Goal: Transaction & Acquisition: Purchase product/service

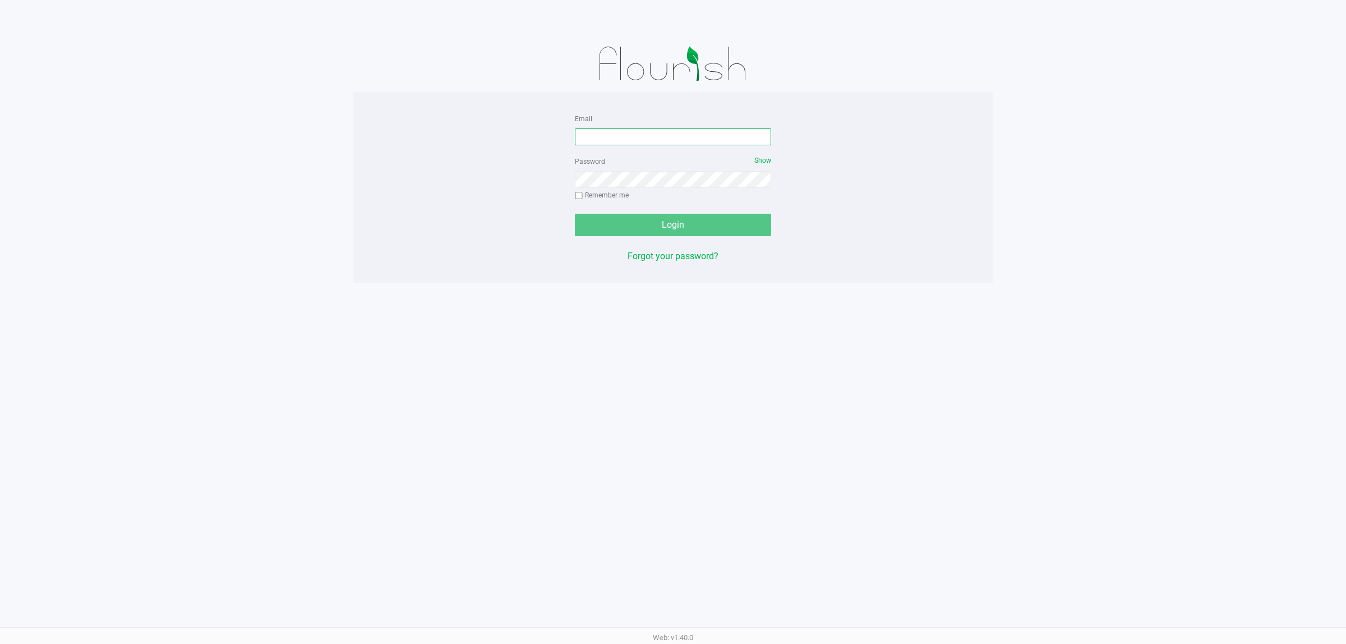
click at [595, 137] on input "Email" at bounding box center [673, 136] width 196 height 17
type input "[EMAIL_ADDRESS][DOMAIN_NAME]"
click at [575, 214] on button "Login" at bounding box center [673, 225] width 196 height 22
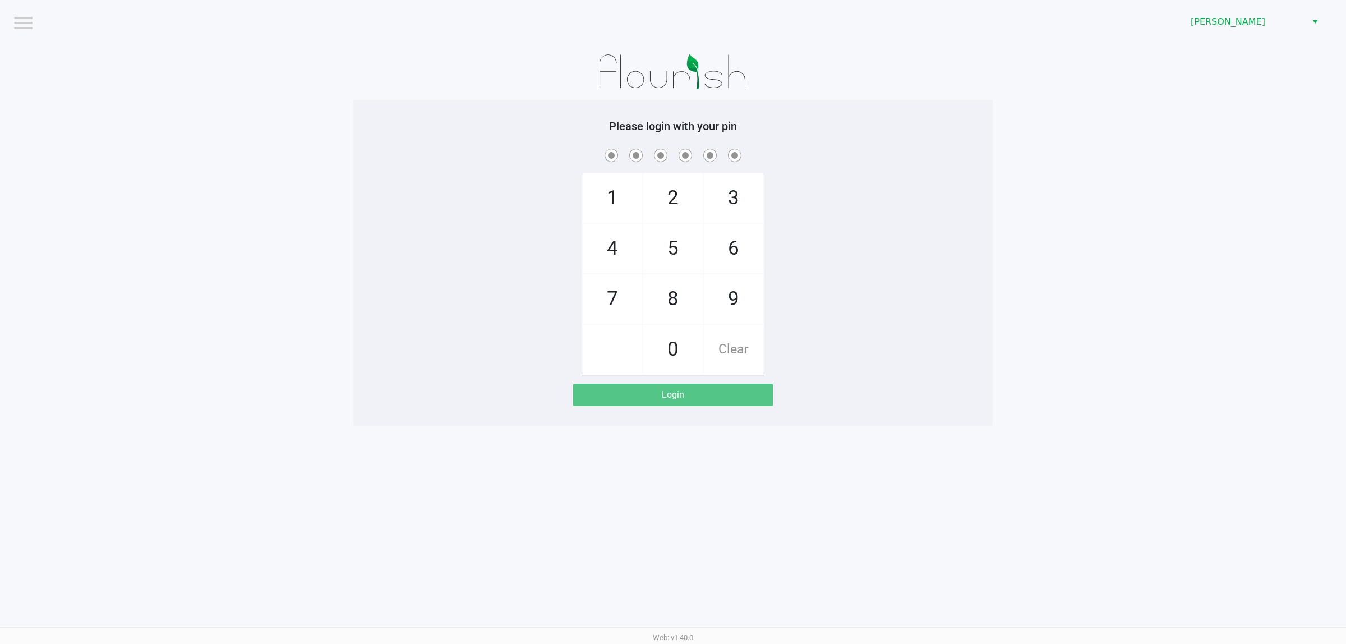
click at [520, 172] on div "1 4 7 2 5 8 0 3 6 9 Clear" at bounding box center [672, 260] width 639 height 228
checkbox input "true"
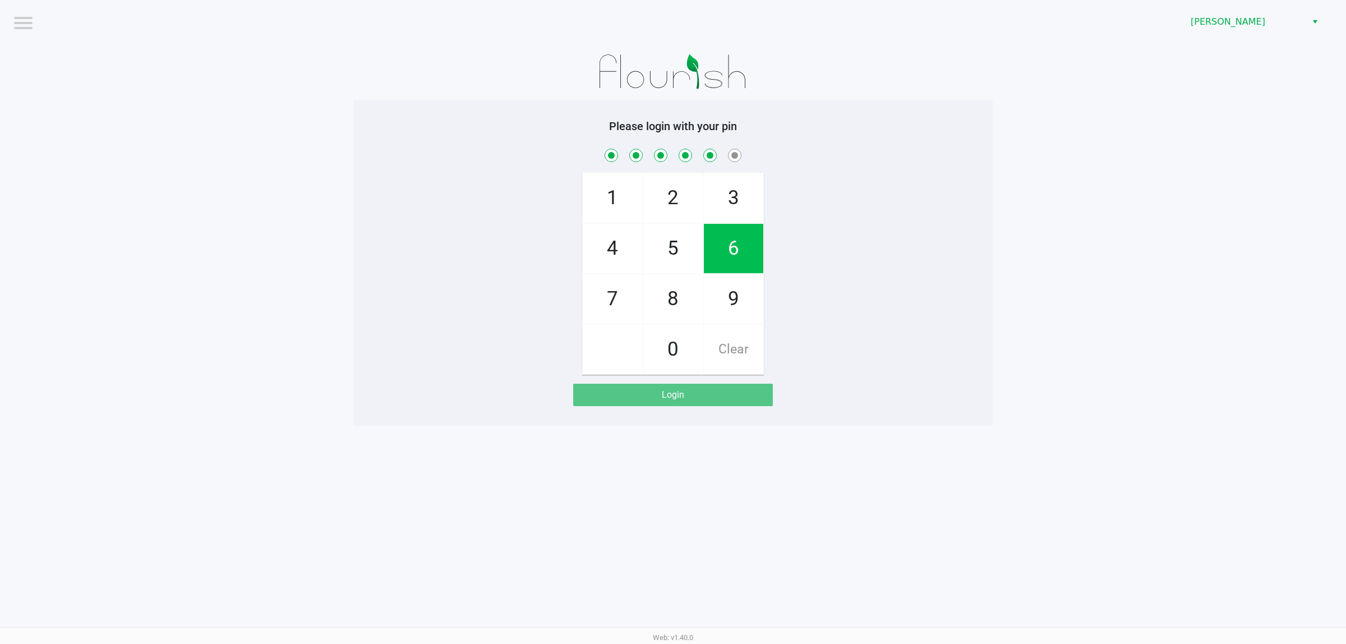
checkbox input "true"
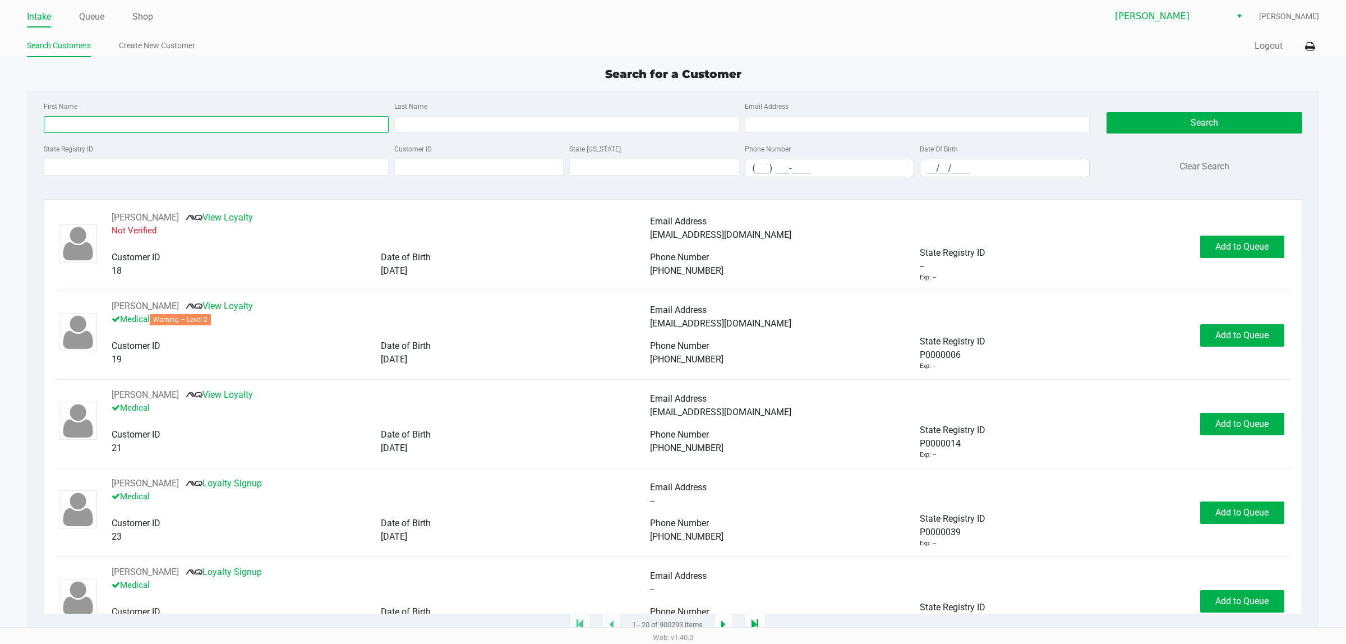
click at [101, 121] on input "First Name" at bounding box center [216, 124] width 345 height 17
type input "kaili"
click at [928, 170] on input "__/__/____" at bounding box center [1004, 167] width 168 height 17
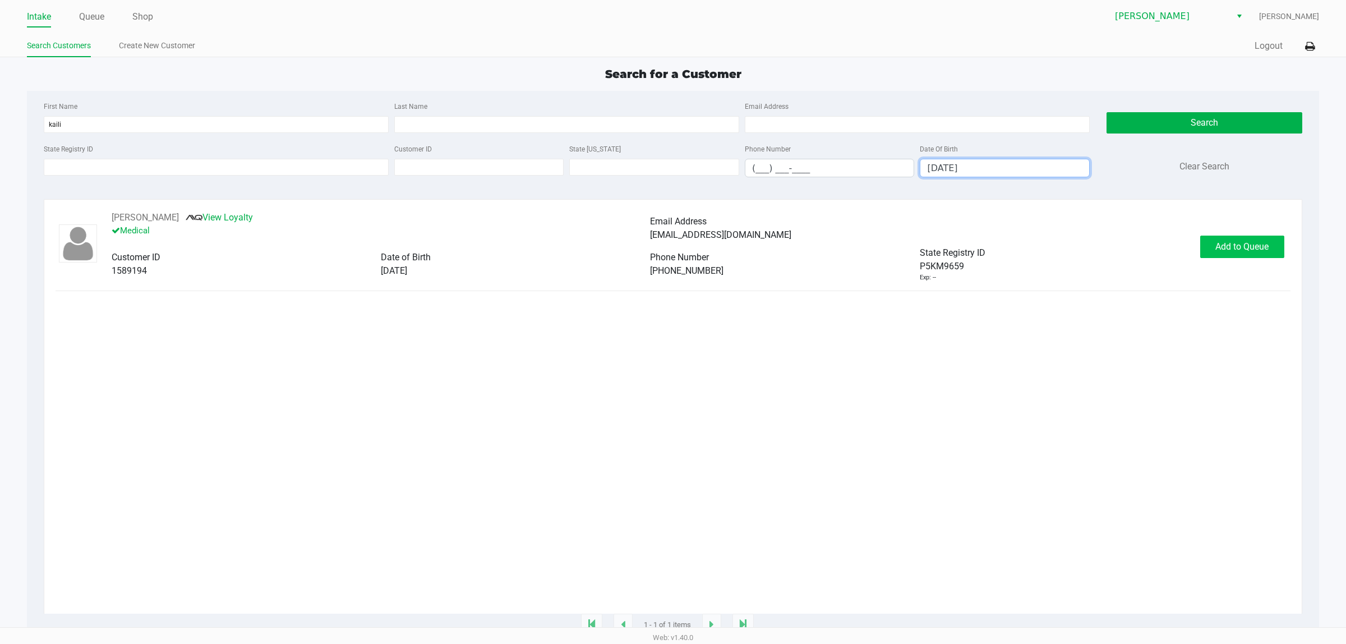
type input "[DATE]"
click at [1223, 252] on span "Add to Queue" at bounding box center [1241, 246] width 53 height 11
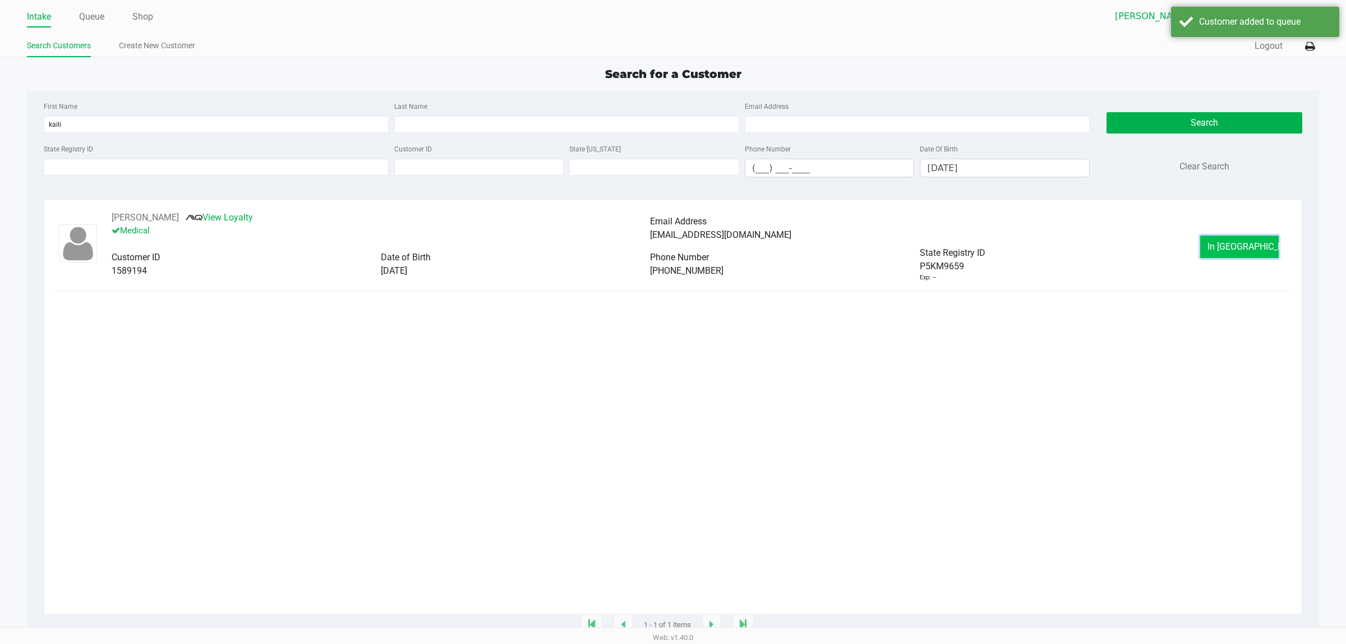
click at [1223, 252] on span "In [GEOGRAPHIC_DATA]" at bounding box center [1254, 246] width 94 height 11
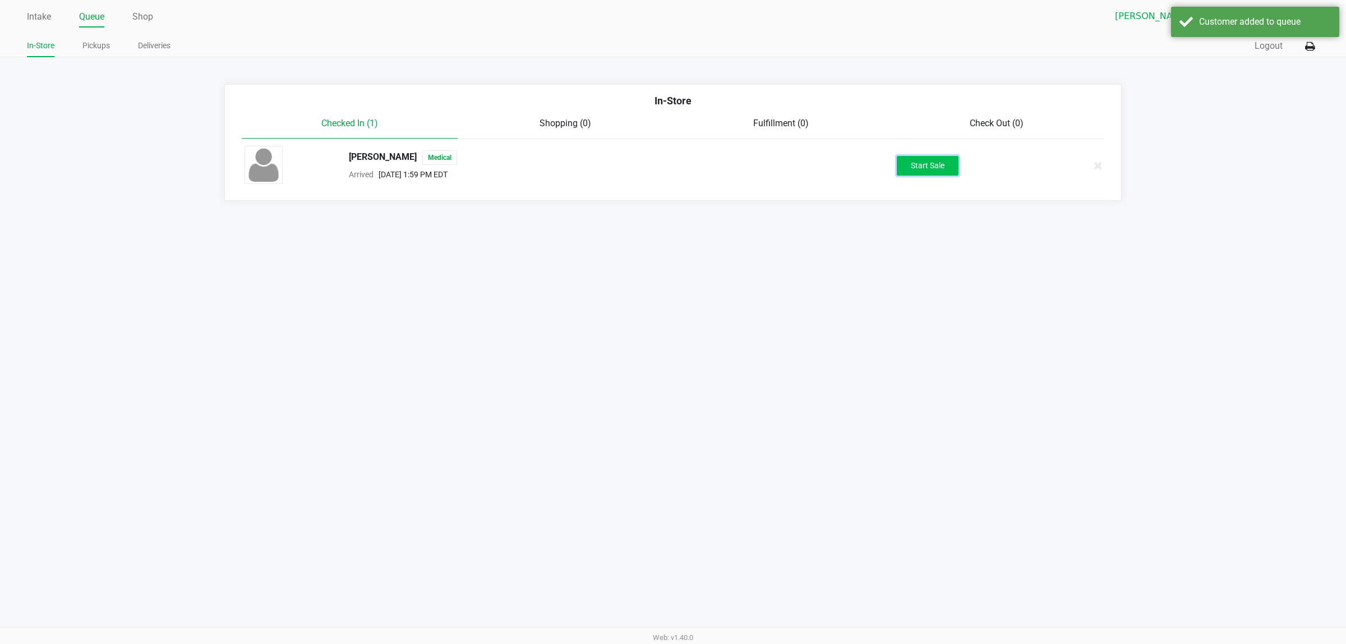
click at [914, 163] on button "Start Sale" at bounding box center [928, 166] width 62 height 20
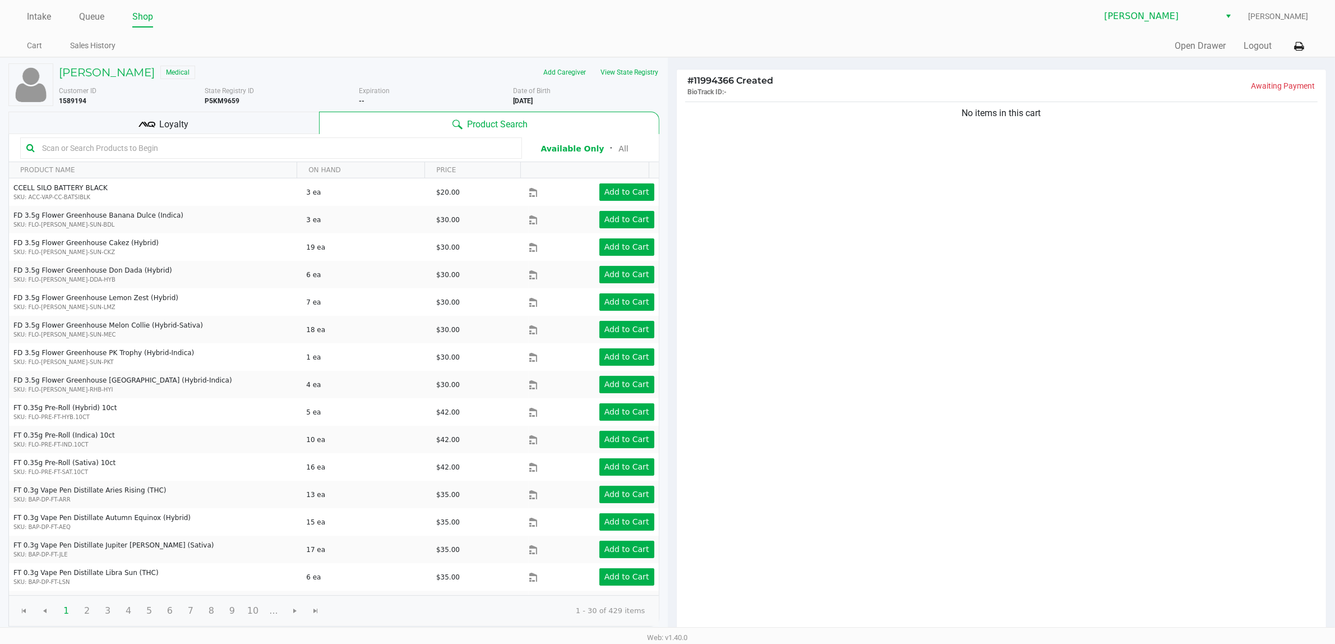
click at [226, 160] on kendo-grid-toolbar "Available Only ᛫ All" at bounding box center [334, 148] width 650 height 28
click at [224, 149] on input "text" at bounding box center [277, 148] width 478 height 17
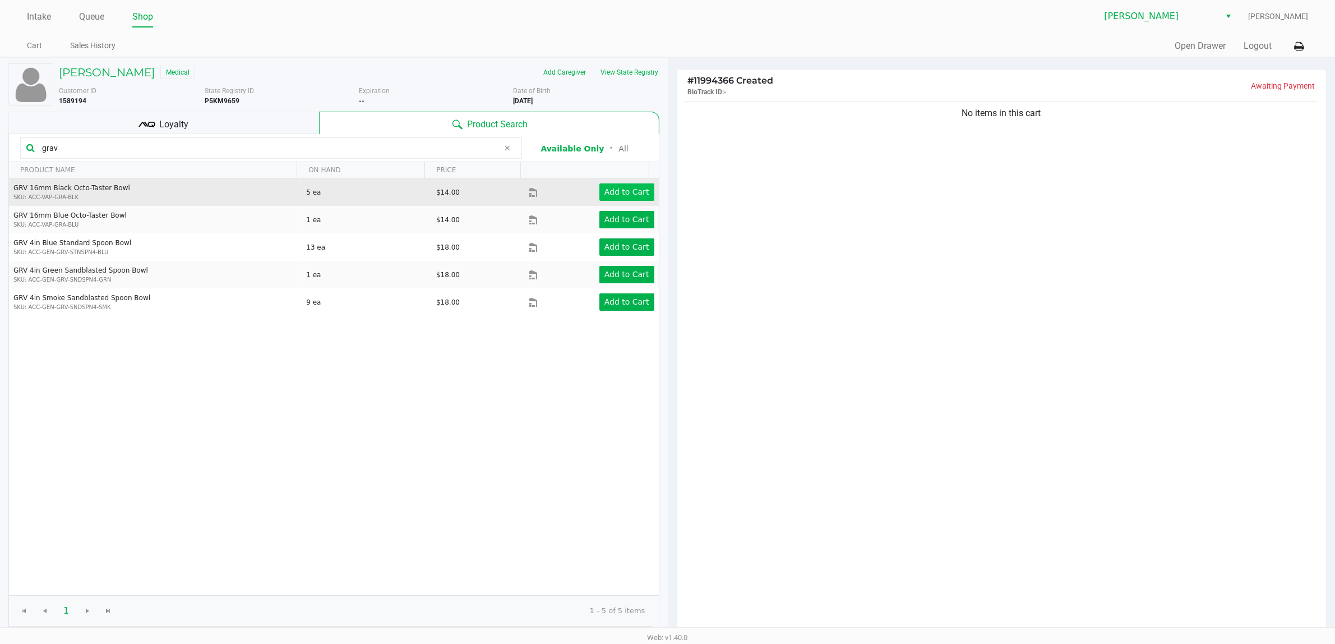
type input "grav"
click at [632, 196] on app-button-loader "Add to Cart" at bounding box center [626, 191] width 45 height 9
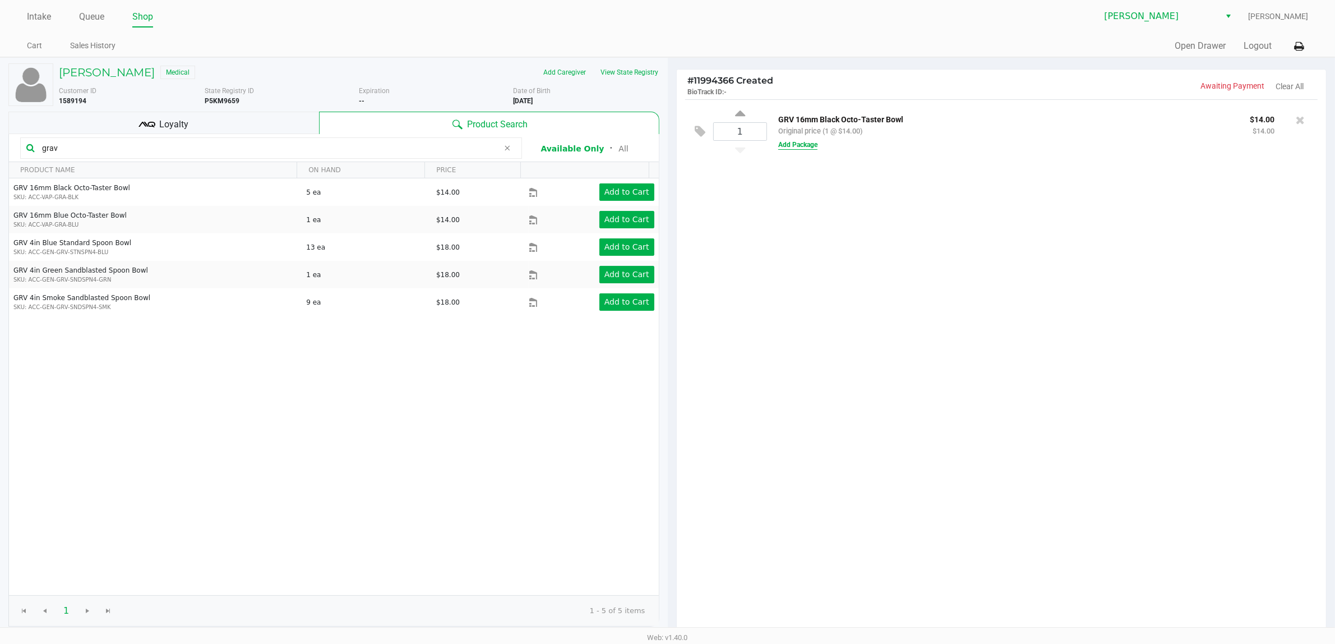
click at [794, 149] on button "Add Package" at bounding box center [797, 145] width 39 height 10
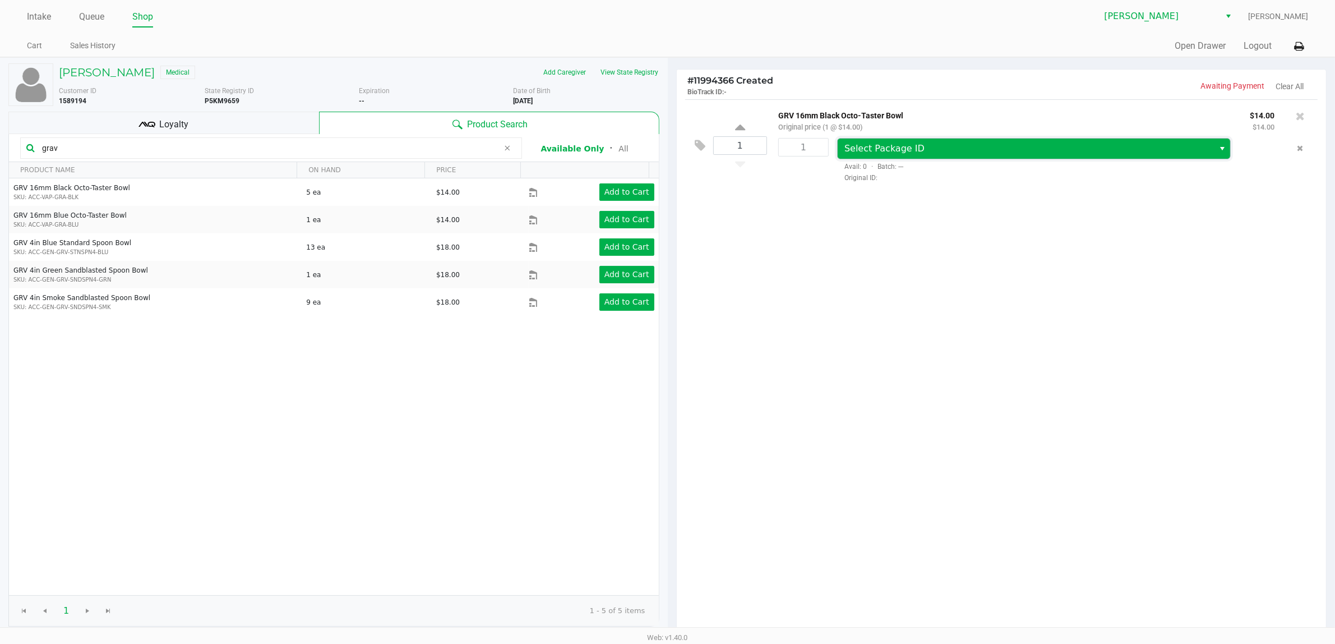
click at [934, 150] on span "Select Package ID" at bounding box center [1025, 148] width 363 height 13
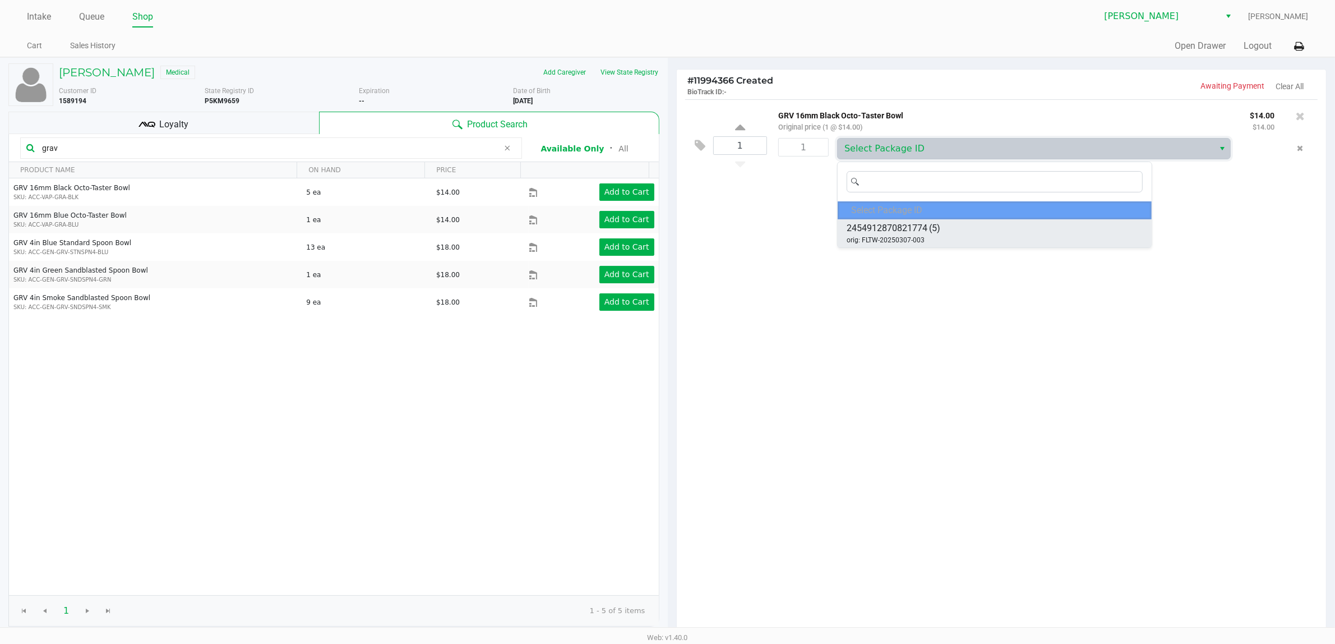
click at [934, 225] on span "(5)" at bounding box center [934, 227] width 11 height 13
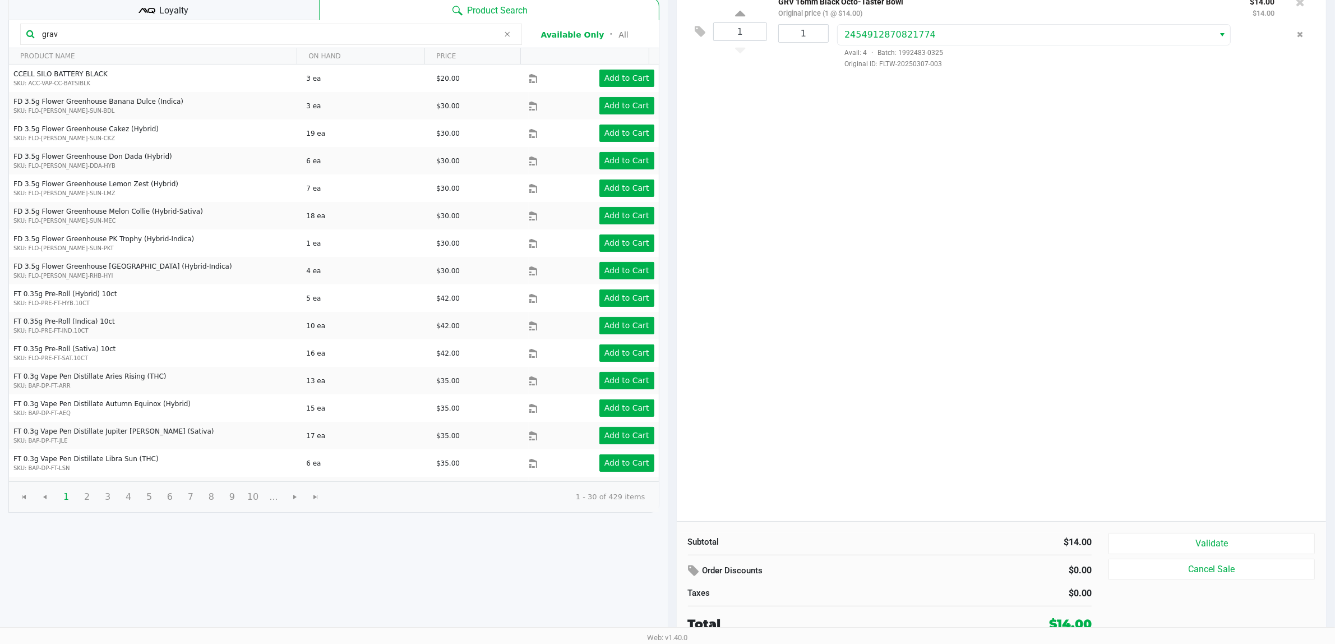
scroll to position [116, 0]
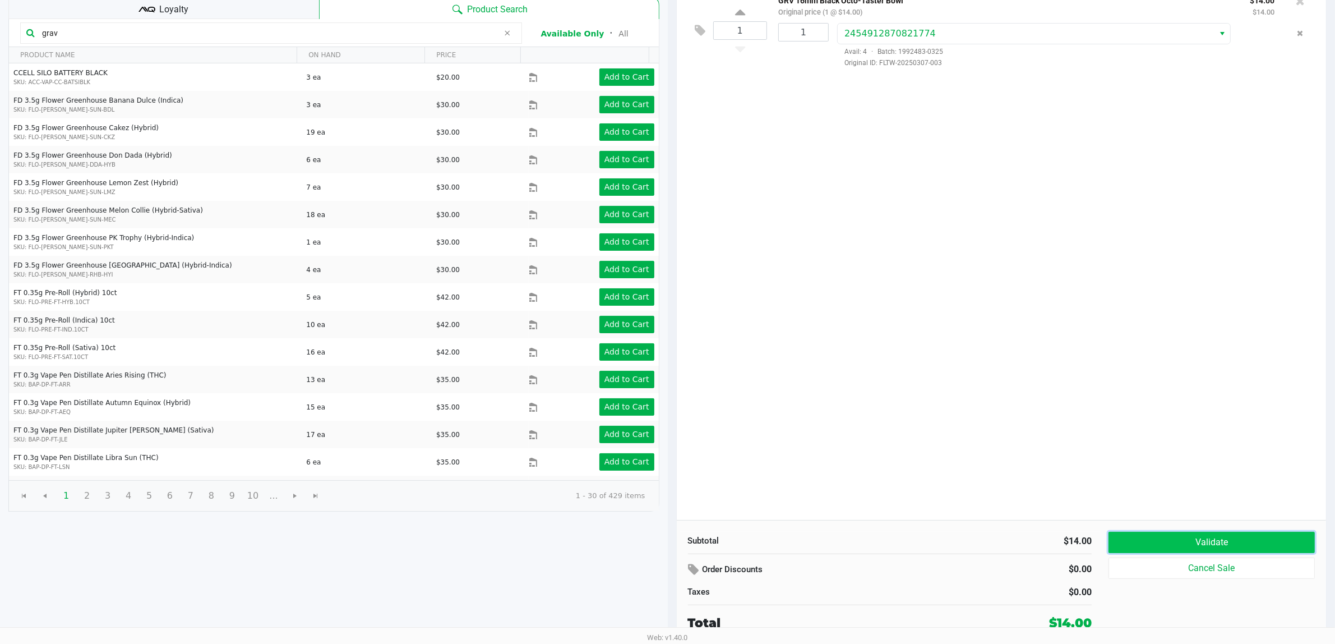
click at [1267, 550] on button "Validate" at bounding box center [1211, 542] width 206 height 21
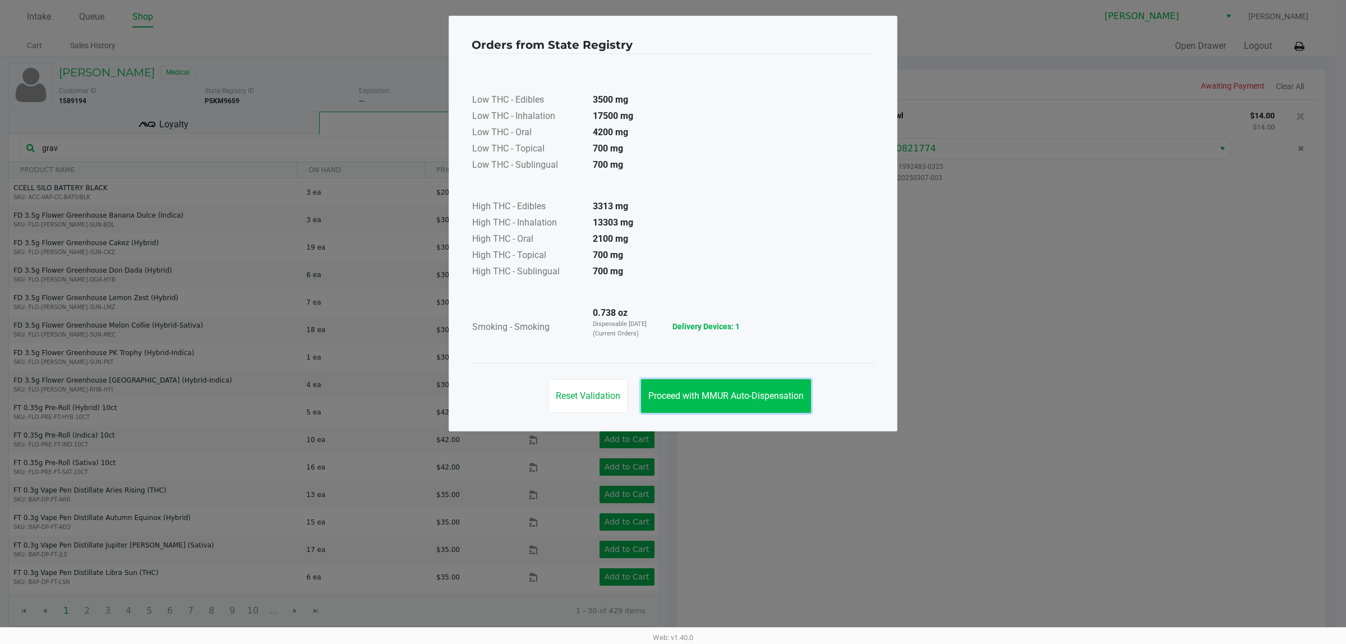
click at [744, 395] on span "Proceed with MMUR Auto-Dispensation" at bounding box center [725, 395] width 155 height 11
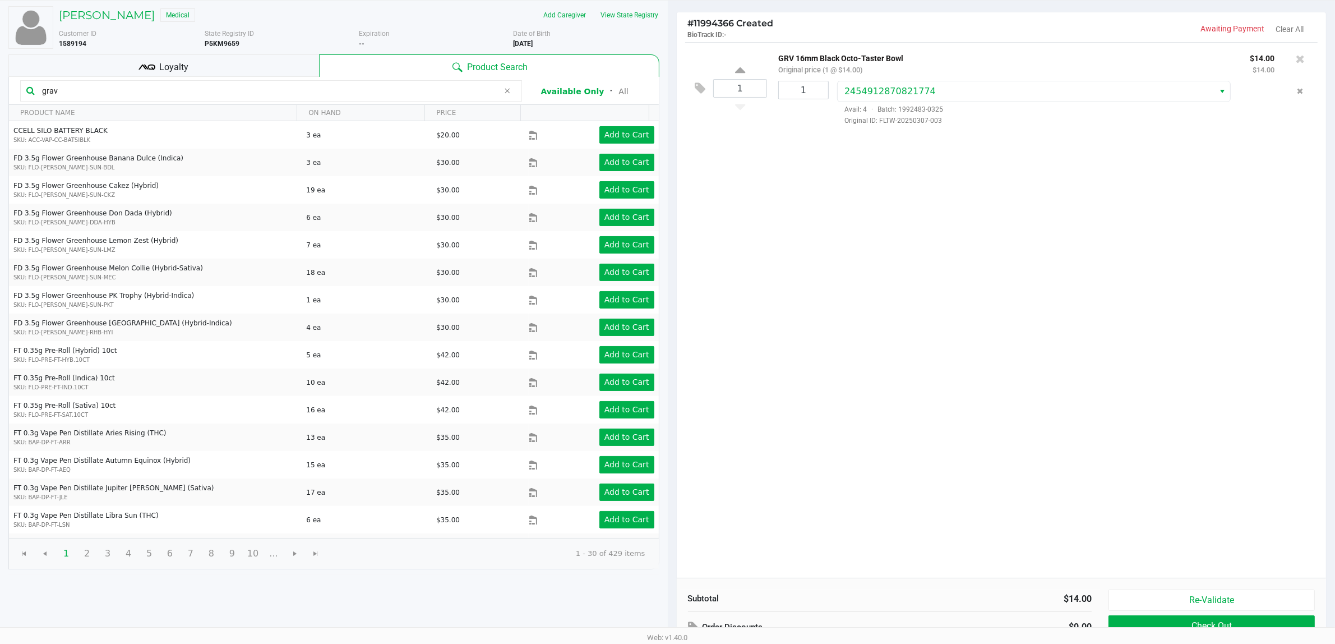
scroll to position [116, 0]
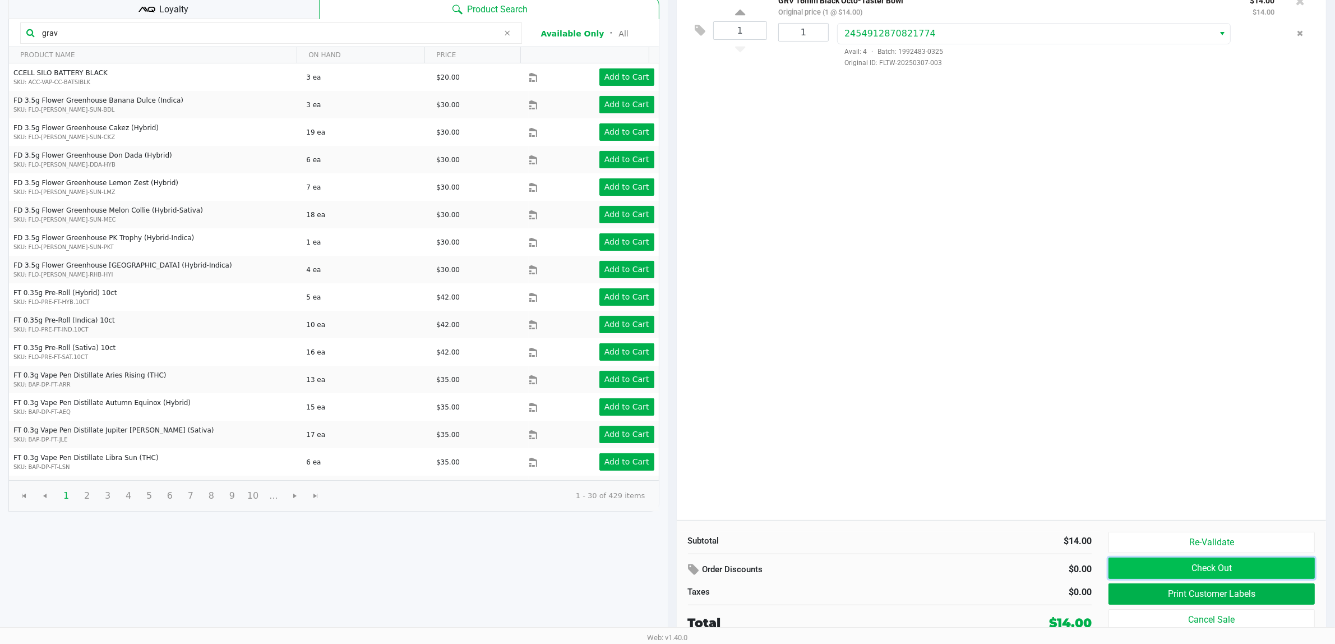
click at [1150, 568] on button "Check Out" at bounding box center [1211, 567] width 206 height 21
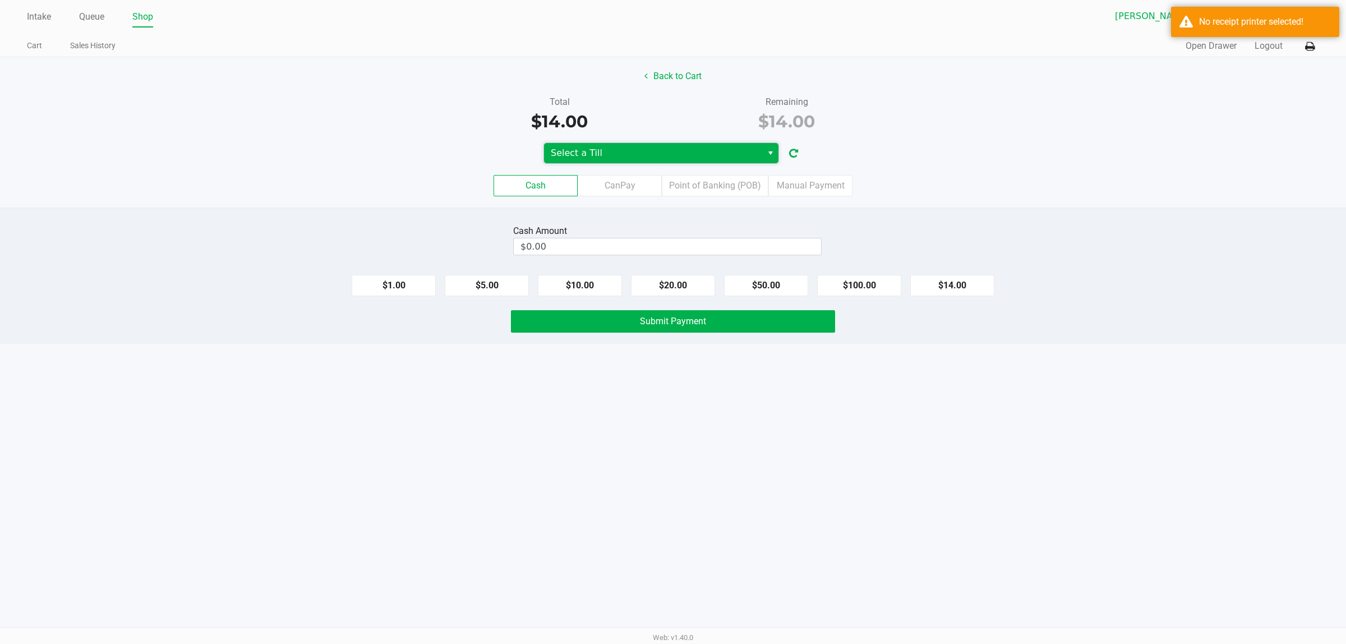
click at [737, 161] on span "Select a Till" at bounding box center [653, 153] width 218 height 20
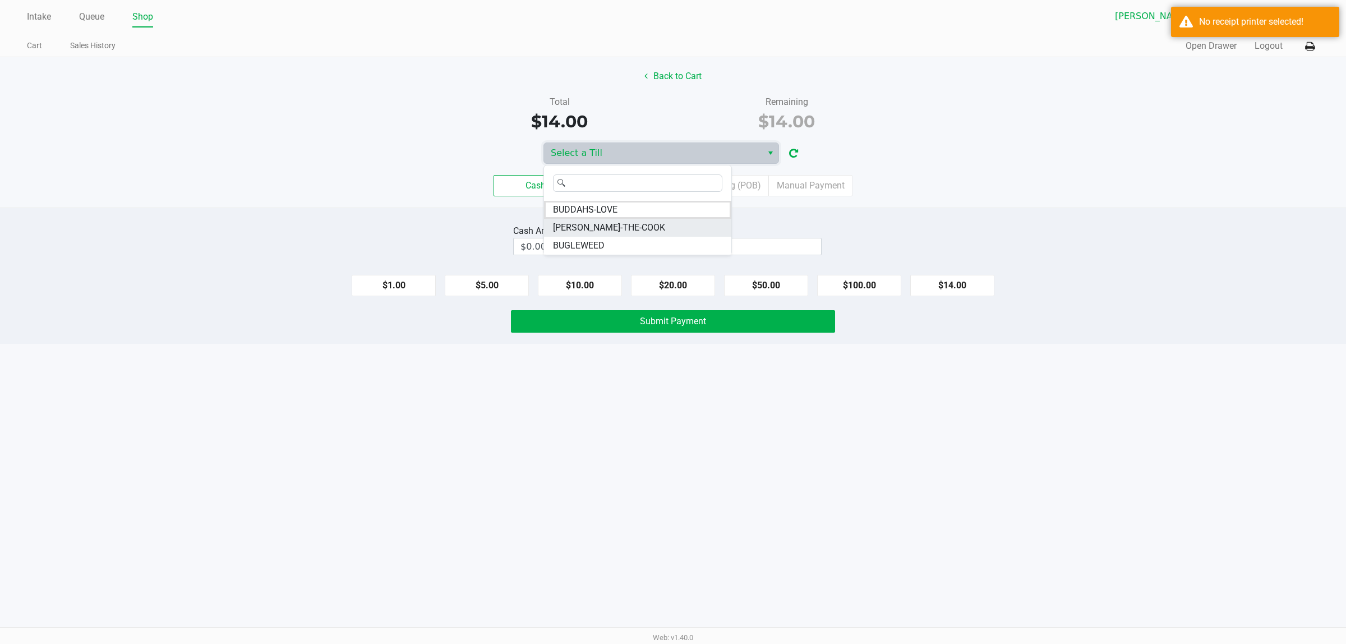
click at [646, 228] on li "[PERSON_NAME]-THE-COOK" at bounding box center [637, 228] width 187 height 18
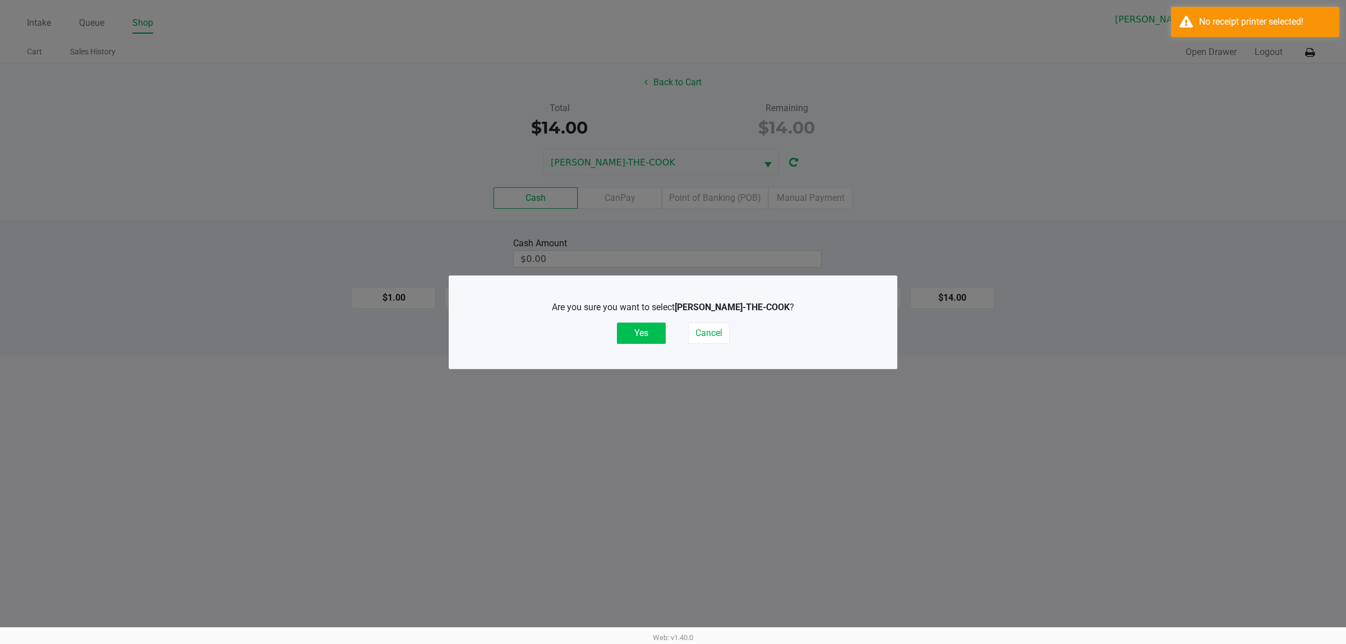
click at [639, 323] on button "Yes" at bounding box center [641, 332] width 49 height 21
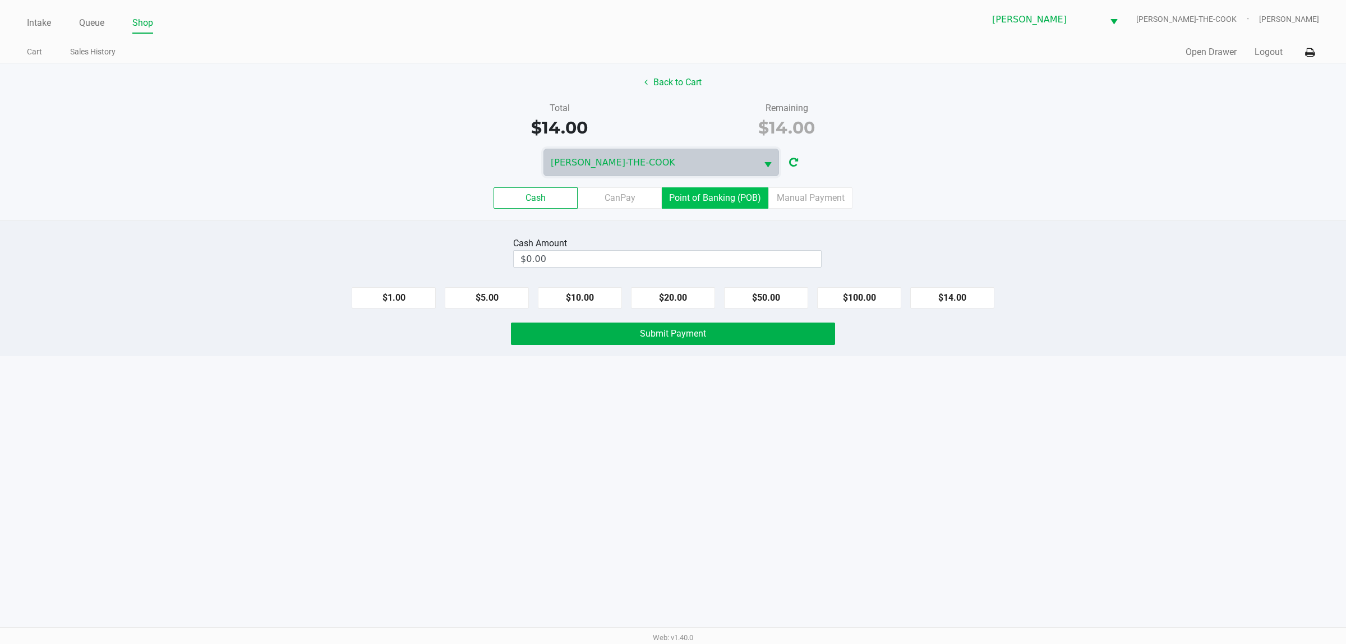
click at [704, 193] on label "Point of Banking (POB)" at bounding box center [715, 197] width 107 height 21
click at [0, 0] on 7 "Point of Banking (POB)" at bounding box center [0, 0] width 0 height 0
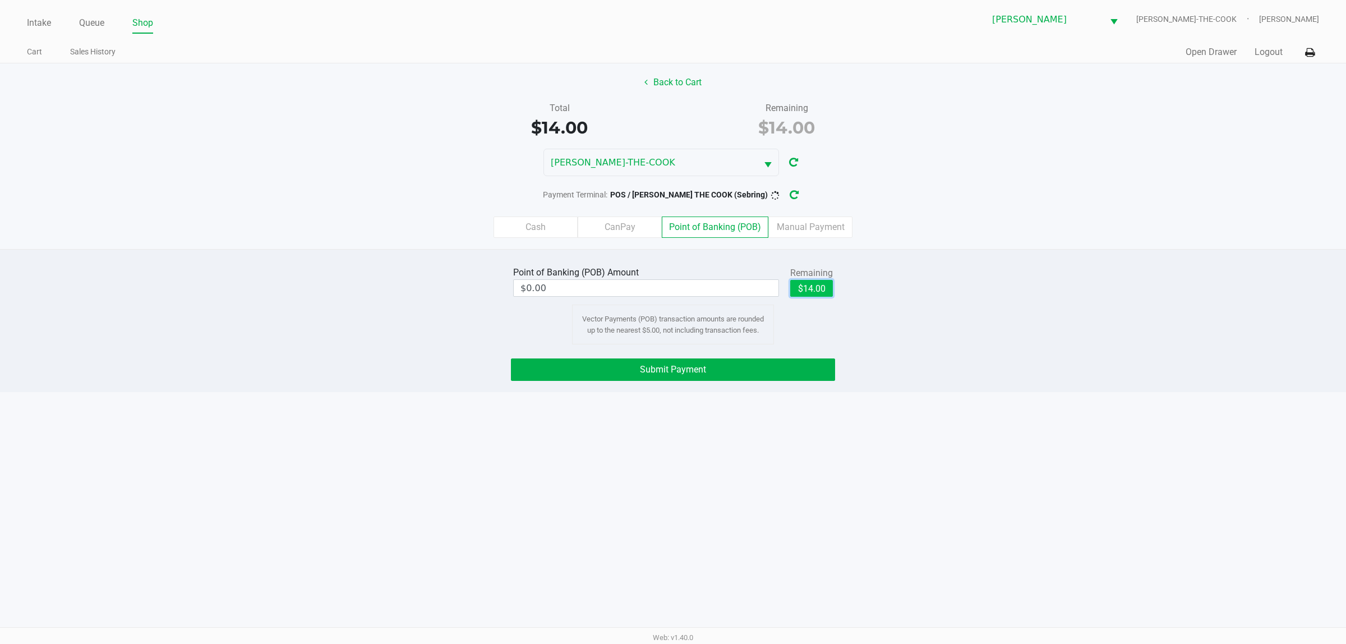
click at [826, 290] on button "$14.00" at bounding box center [811, 288] width 43 height 17
type input "$14.00"
click at [795, 374] on button "Submit Payment" at bounding box center [673, 369] width 324 height 22
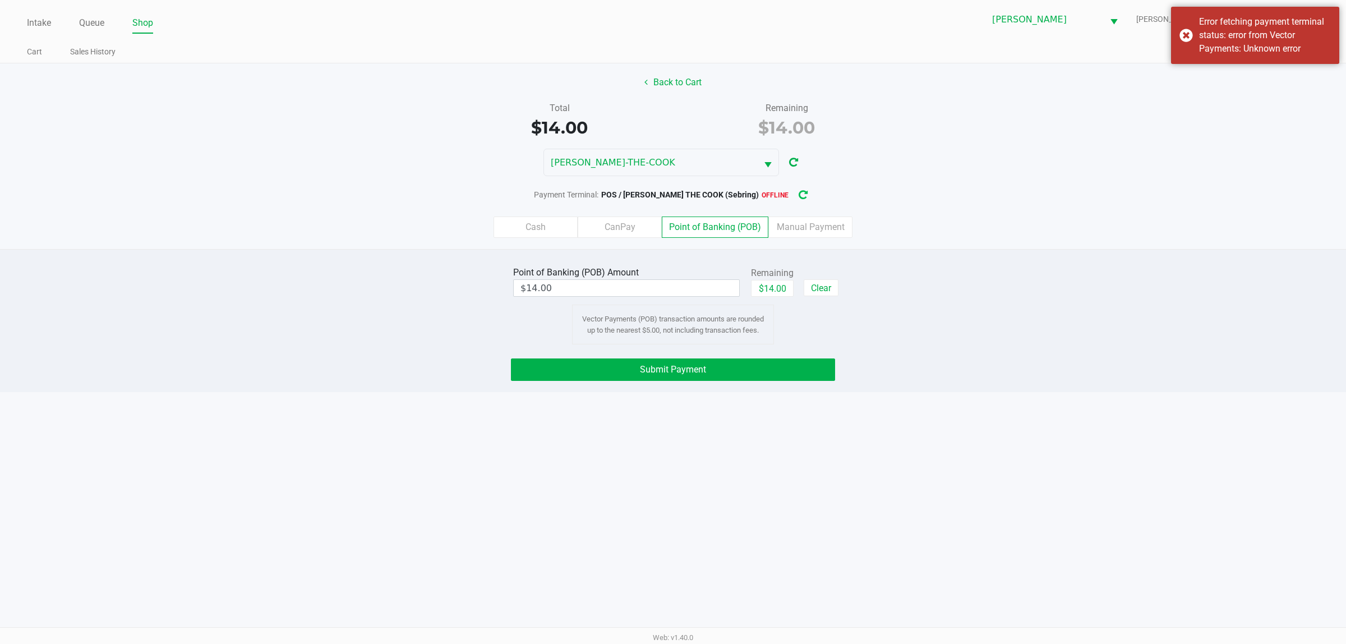
click at [794, 197] on button "button" at bounding box center [803, 194] width 18 height 21
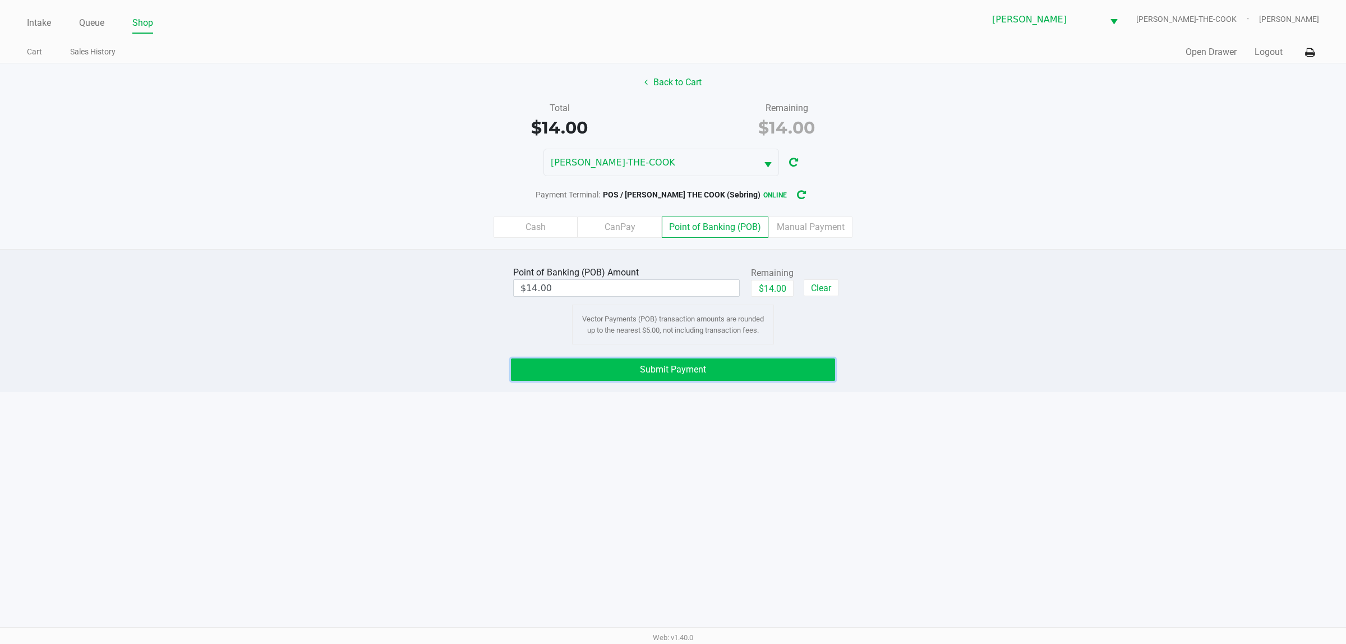
click at [723, 373] on button "Submit Payment" at bounding box center [673, 369] width 324 height 22
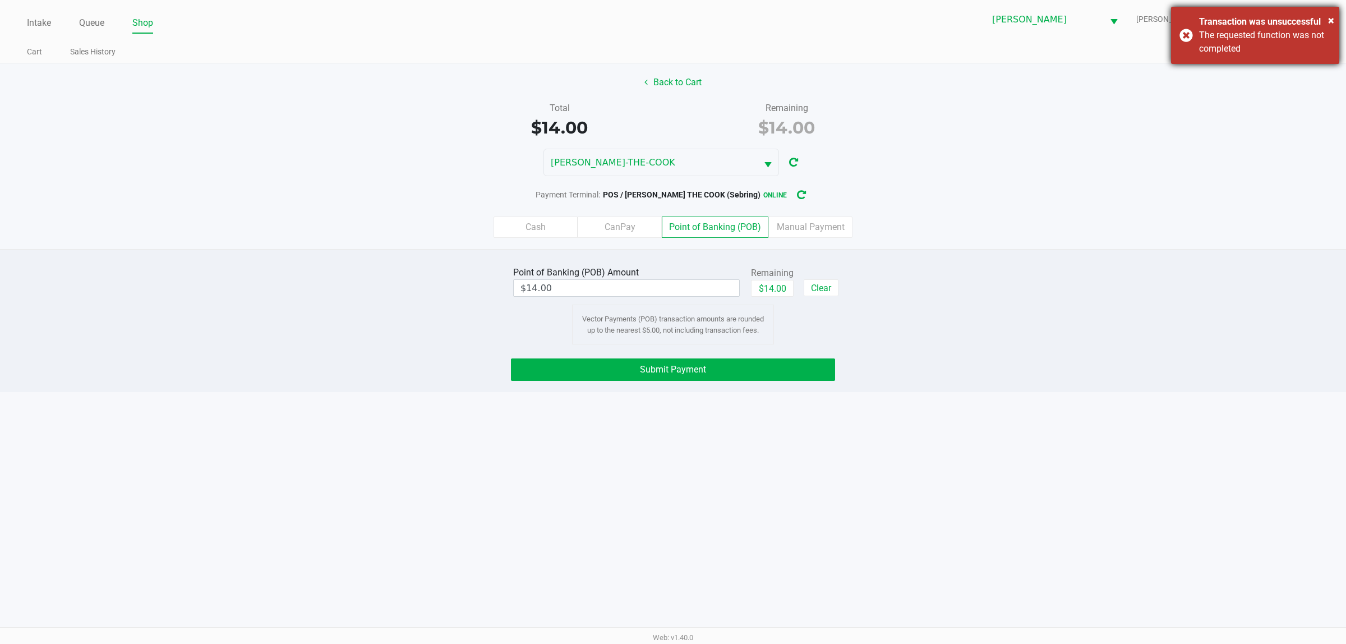
click at [1307, 39] on div "The requested function was not completed" at bounding box center [1265, 42] width 132 height 27
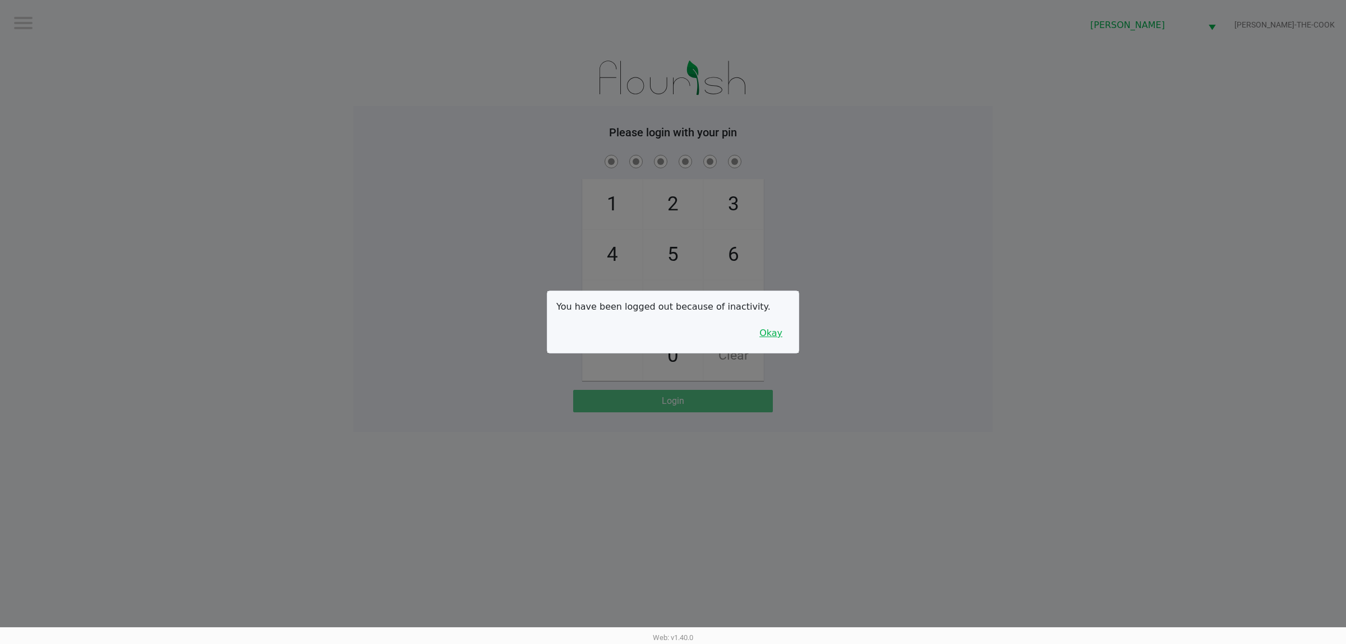
click at [764, 335] on button "Okay" at bounding box center [771, 332] width 38 height 21
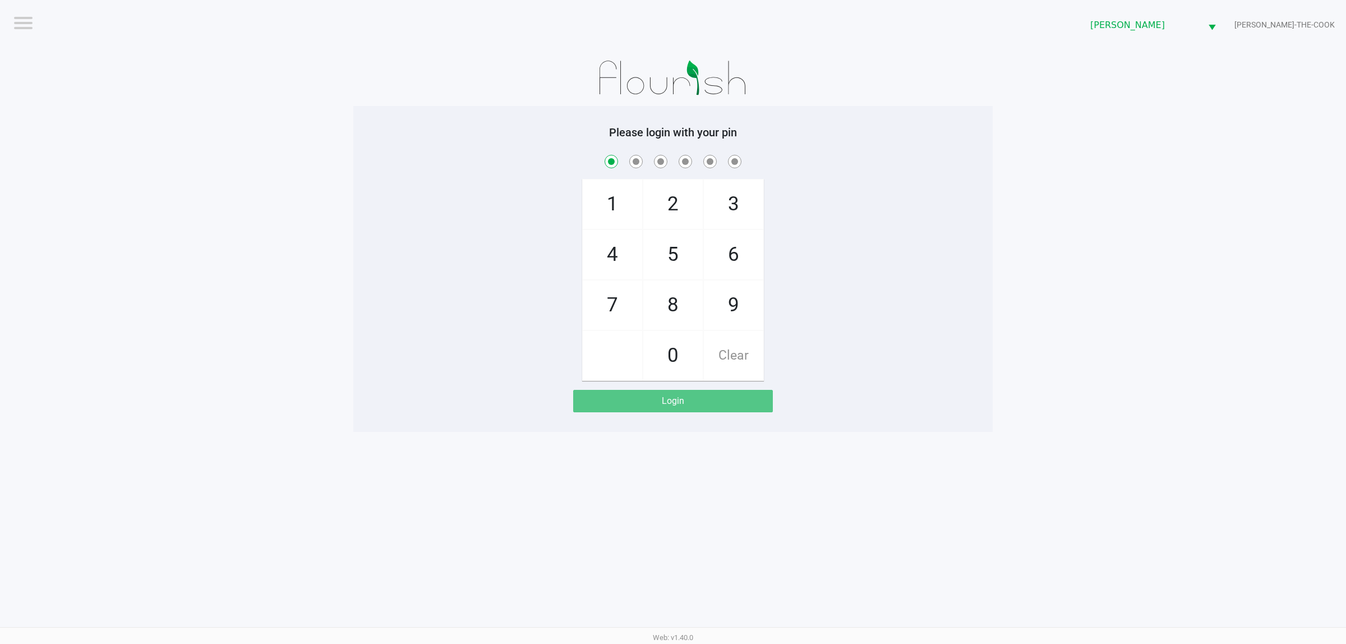
checkbox input "true"
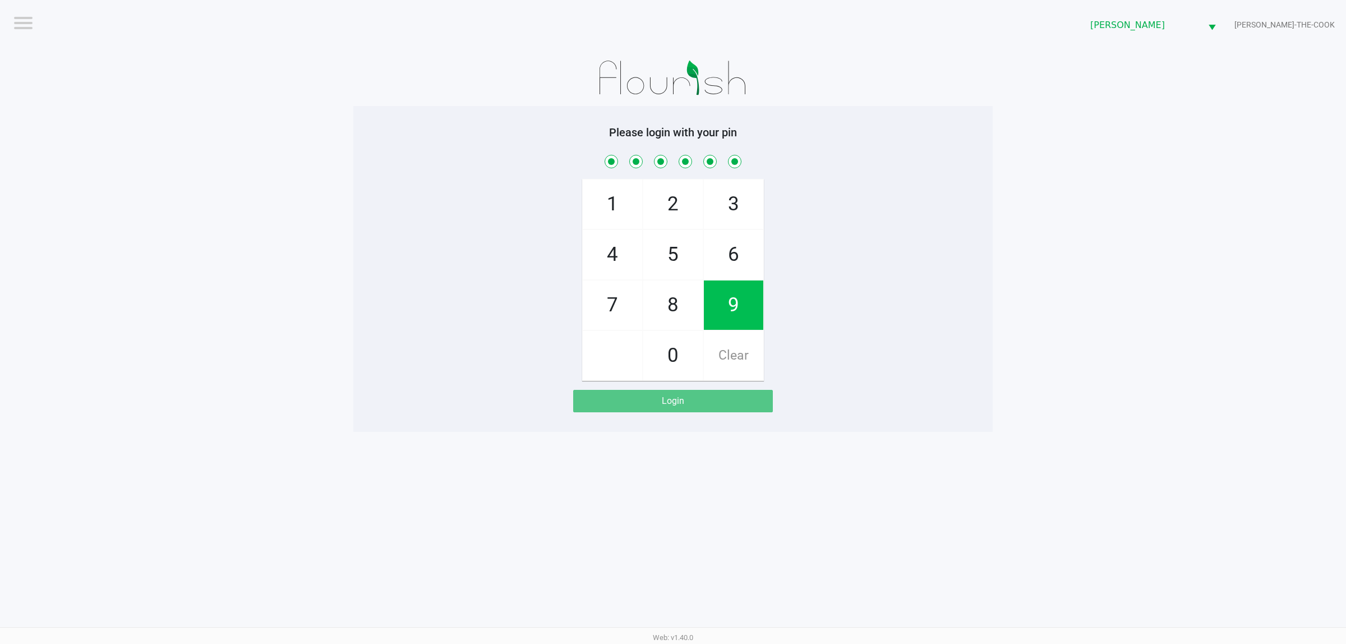
checkbox input "true"
